Goal: Information Seeking & Learning: Find contact information

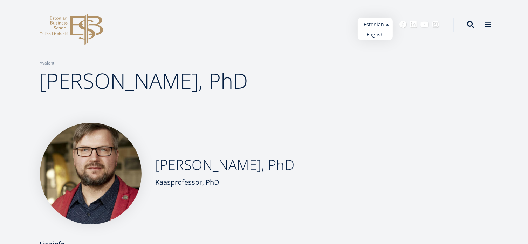
click at [383, 26] on ul "Estonian English" at bounding box center [375, 29] width 35 height 22
click at [372, 34] on link "English" at bounding box center [375, 35] width 35 height 10
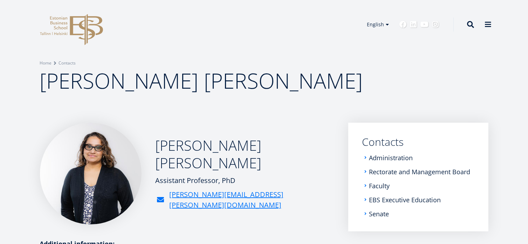
drag, startPoint x: 41, startPoint y: 81, endPoint x: 327, endPoint y: 85, distance: 286.1
click at [327, 85] on span "[PERSON_NAME] [PERSON_NAME]" at bounding box center [201, 80] width 323 height 29
copy span "[PERSON_NAME] [PERSON_NAME]"
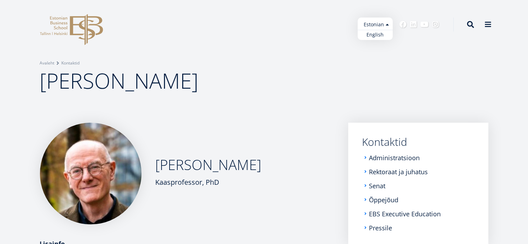
click at [378, 26] on ul "Estonian English" at bounding box center [375, 29] width 35 height 22
click at [376, 34] on link "English" at bounding box center [375, 35] width 35 height 10
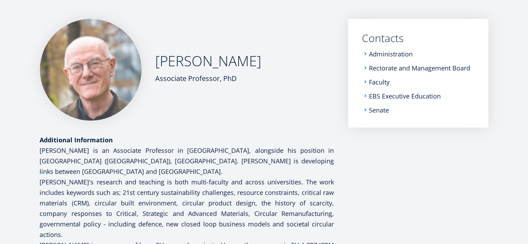
scroll to position [105, 0]
